Goal: Find contact information: Find contact information

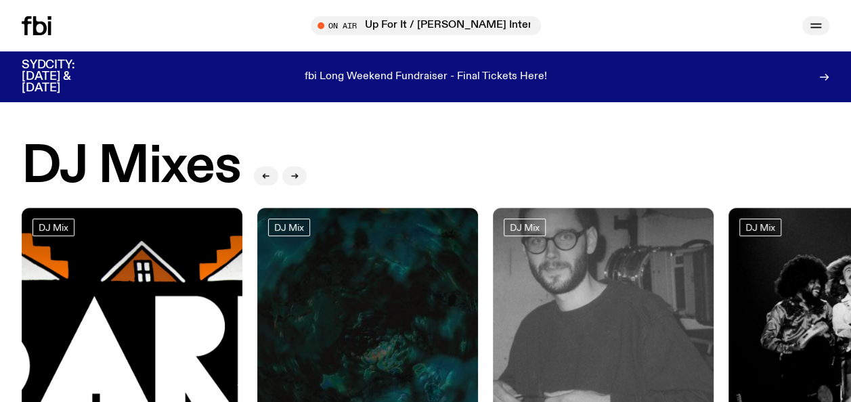
click at [820, 30] on icon "button" at bounding box center [816, 26] width 16 height 16
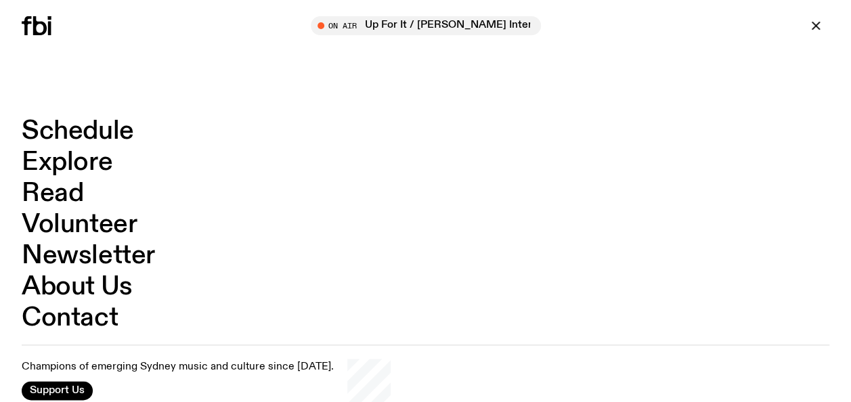
click at [80, 330] on link "Contact" at bounding box center [70, 318] width 96 height 26
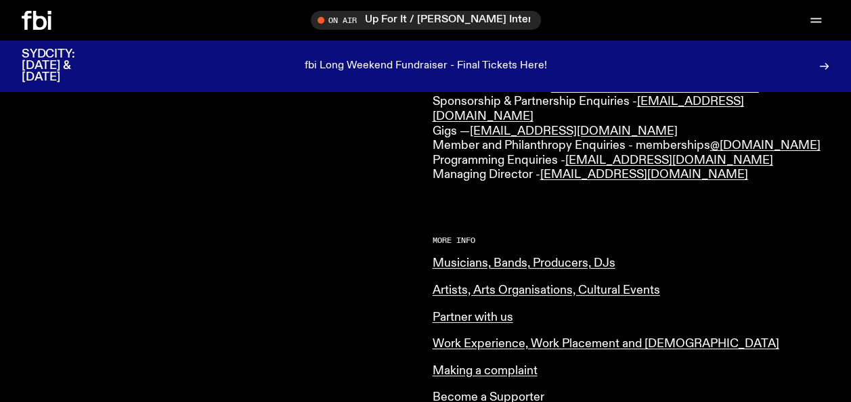
scroll to position [435, 0]
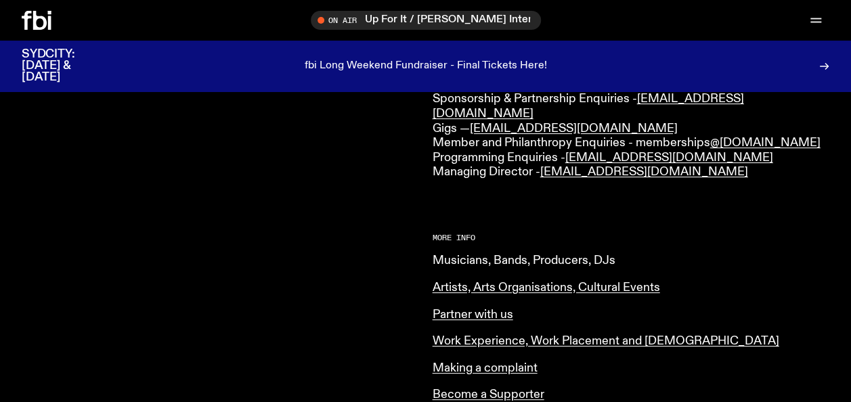
drag, startPoint x: 472, startPoint y: 250, endPoint x: 450, endPoint y: 240, distance: 23.9
click at [450, 255] on link "Musicians, Bands, Producers, DJs" at bounding box center [524, 261] width 183 height 12
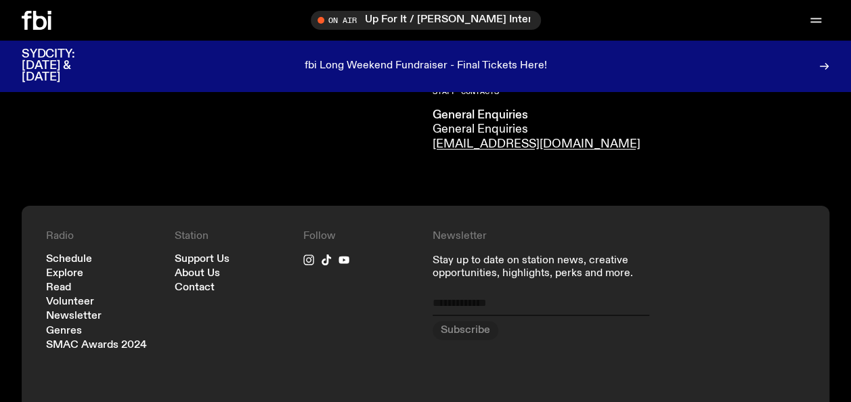
scroll to position [444, 0]
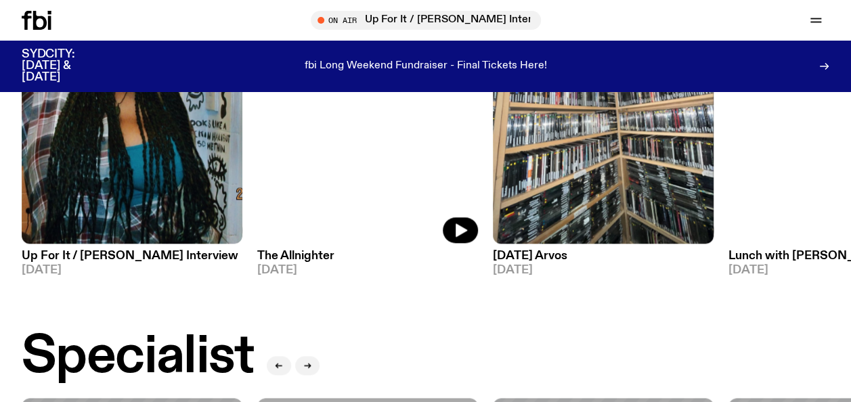
scroll to position [741, 0]
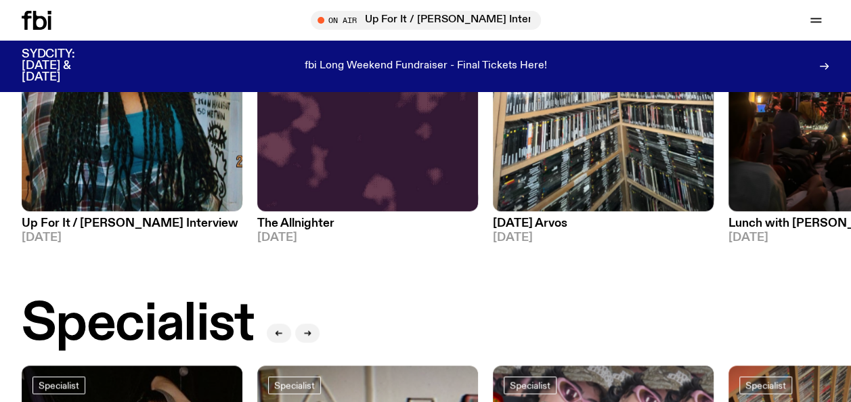
click at [815, 8] on div "Schedule Explore Read Volunteer Newsletter On Air Up For It / Sarah Levins Inte…" at bounding box center [425, 20] width 851 height 41
click at [808, 27] on icon "button" at bounding box center [816, 20] width 16 height 16
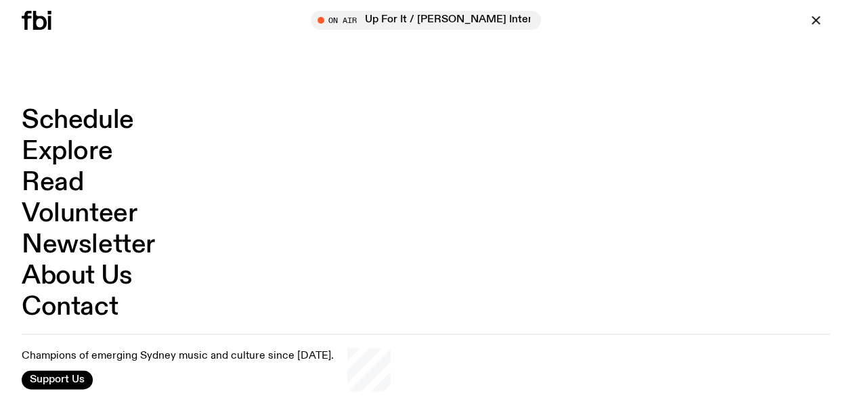
scroll to position [875, 0]
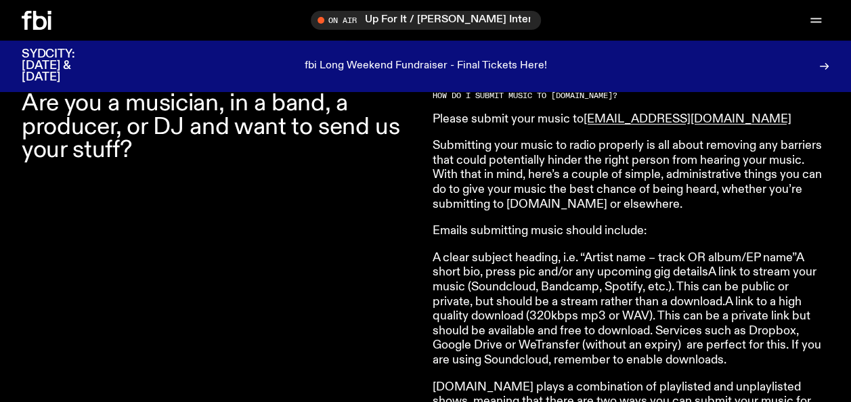
scroll to position [478, 0]
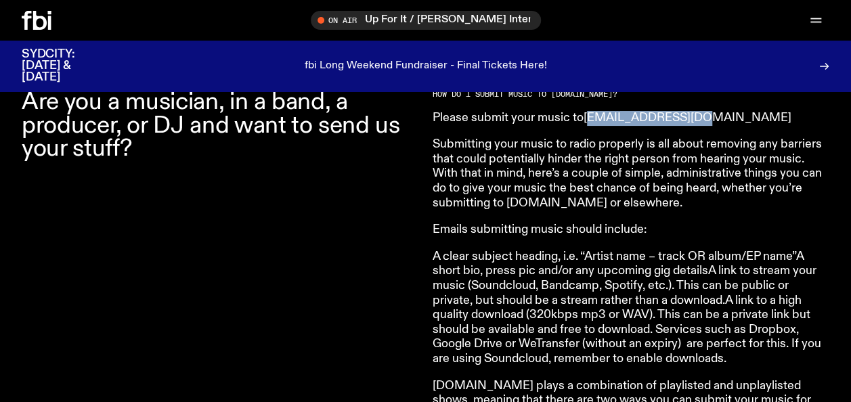
drag, startPoint x: 699, startPoint y: 115, endPoint x: 590, endPoint y: 123, distance: 109.2
click at [590, 123] on p "Please submit your music to [EMAIL_ADDRESS][DOMAIN_NAME]" at bounding box center [628, 118] width 390 height 15
drag, startPoint x: 590, startPoint y: 123, endPoint x: 596, endPoint y: 126, distance: 7.0
drag, startPoint x: 699, startPoint y: 117, endPoint x: 588, endPoint y: 118, distance: 111.7
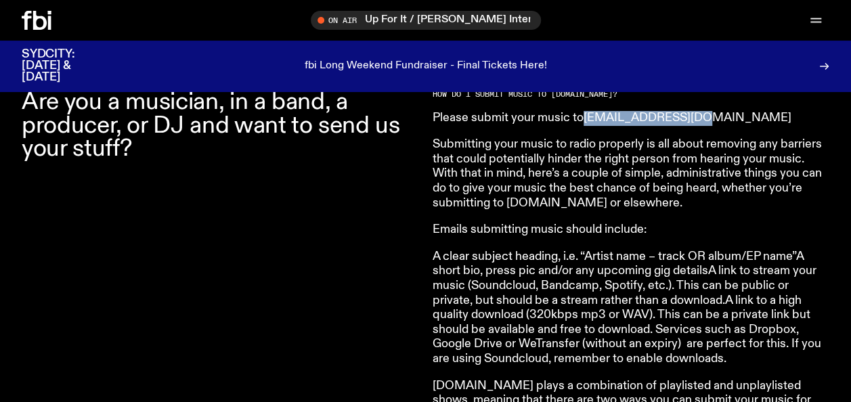
click at [588, 118] on p "Please submit your music to [EMAIL_ADDRESS][DOMAIN_NAME]" at bounding box center [628, 118] width 390 height 15
copy link "[EMAIL_ADDRESS][DOMAIN_NAME]"
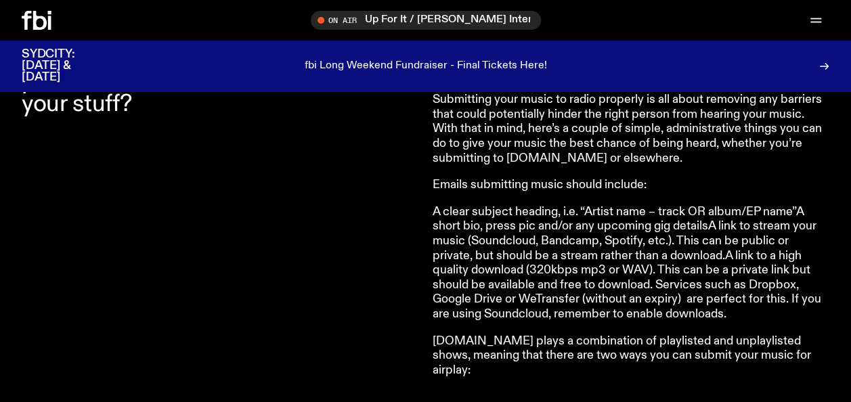
scroll to position [528, 0]
